Goal: Information Seeking & Learning: Learn about a topic

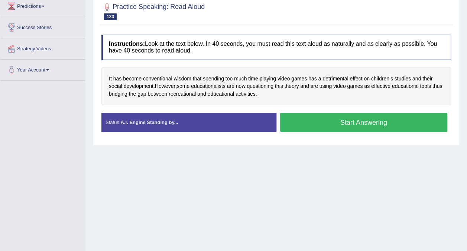
drag, startPoint x: 248, startPoint y: 183, endPoint x: 268, endPoint y: 136, distance: 51.6
click at [248, 183] on div "Home Practice Speaking: Read Aloud Detrimental effect * Remember to use the dev…" at bounding box center [277, 82] width 382 height 372
click at [343, 120] on button "Start Answering" at bounding box center [364, 122] width 168 height 19
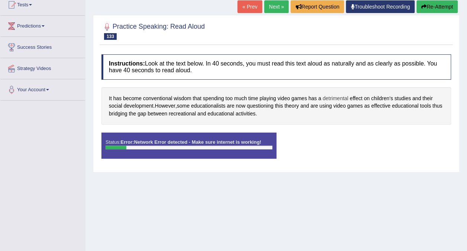
scroll to position [28, 0]
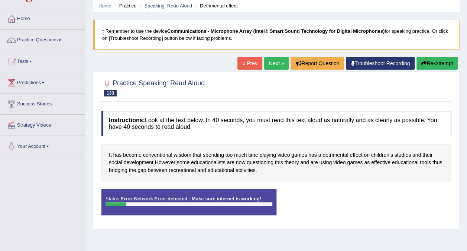
click at [274, 64] on link "Next »" at bounding box center [276, 63] width 25 height 13
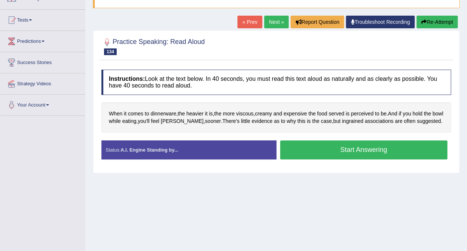
scroll to position [74, 0]
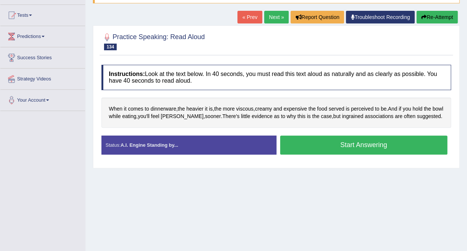
click at [334, 147] on button "Start Answering" at bounding box center [364, 144] width 168 height 19
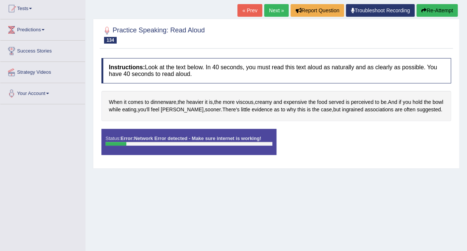
scroll to position [0, 0]
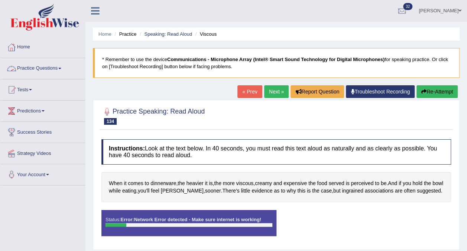
click at [60, 66] on link "Practice Questions" at bounding box center [42, 67] width 85 height 19
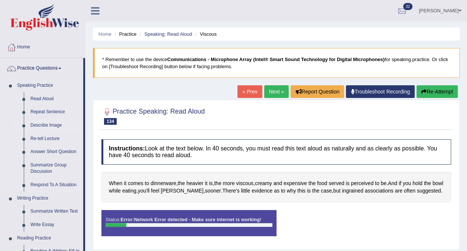
click at [48, 126] on link "Describe Image" at bounding box center [55, 125] width 56 height 13
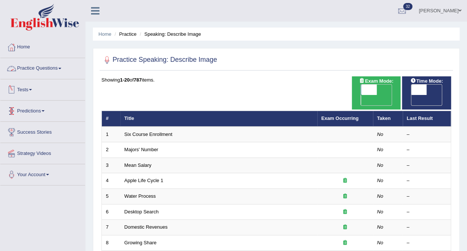
click at [61, 69] on link "Practice Questions" at bounding box center [42, 67] width 85 height 19
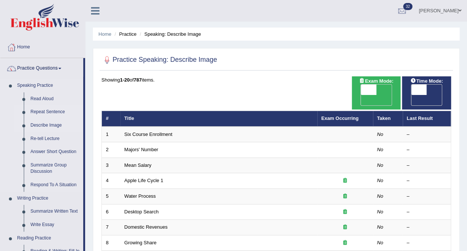
click at [54, 111] on link "Repeat Sentence" at bounding box center [55, 111] width 56 height 13
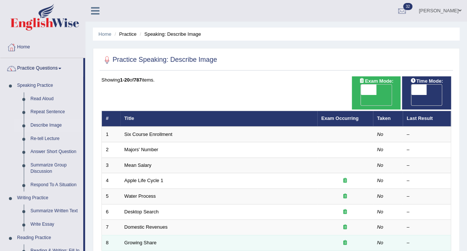
scroll to position [38, 0]
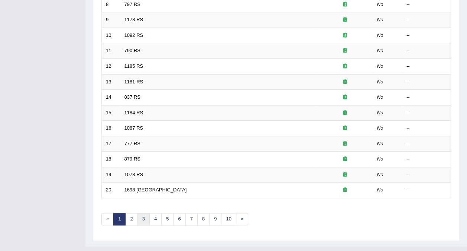
click at [138, 213] on link "3" at bounding box center [144, 219] width 12 height 12
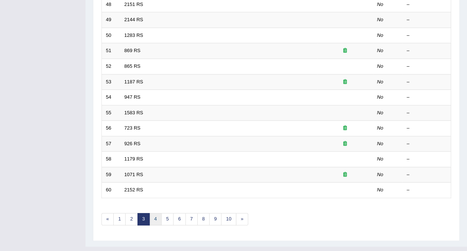
click at [157, 213] on link "4" at bounding box center [155, 219] width 12 height 12
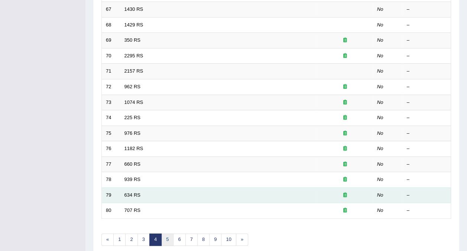
scroll to position [238, 0]
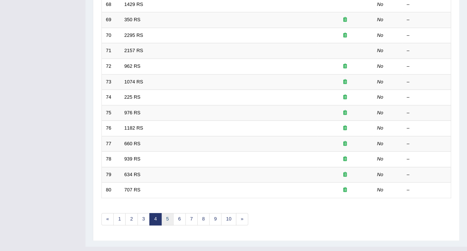
click at [165, 213] on link "5" at bounding box center [167, 219] width 12 height 12
